Goal: Download file/media

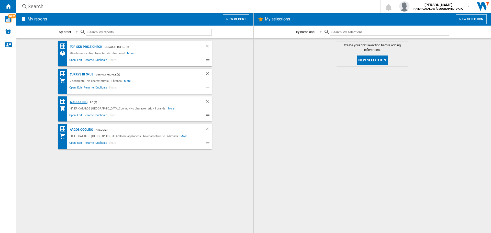
click at [78, 101] on div "AO Cooling" at bounding box center [77, 102] width 19 height 6
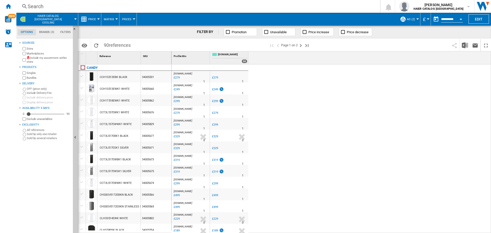
click at [86, 16] on div "Price" at bounding box center [90, 19] width 18 height 13
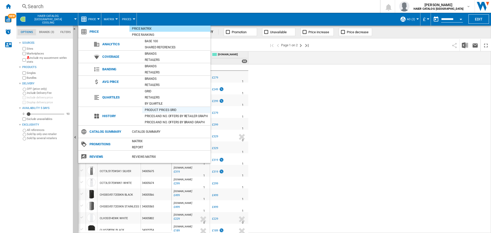
click at [167, 108] on div "Product prices grid" at bounding box center [176, 109] width 68 height 5
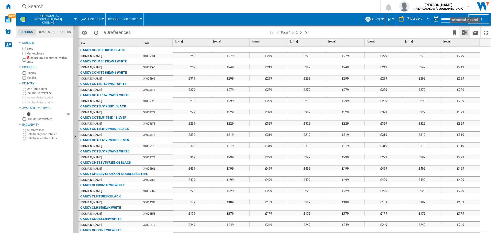
click at [464, 32] on img "Download in Excel" at bounding box center [464, 32] width 6 height 6
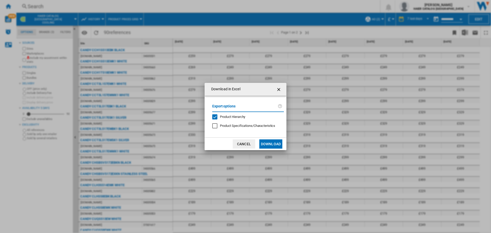
click at [275, 141] on button "Download" at bounding box center [270, 143] width 23 height 9
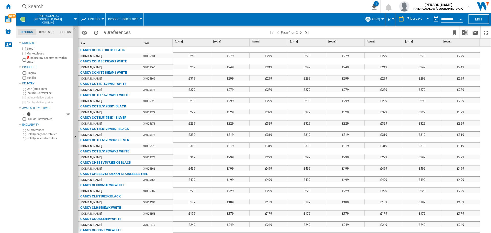
click at [308, 19] on span at bounding box center [253, 19] width 218 height 13
